Goal: Information Seeking & Learning: Stay updated

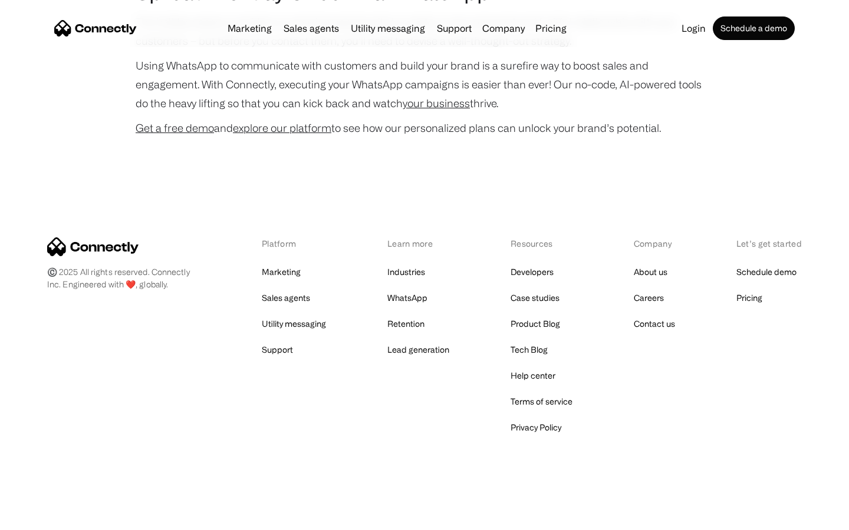
scroll to position [2422, 0]
